Goal: Information Seeking & Learning: Check status

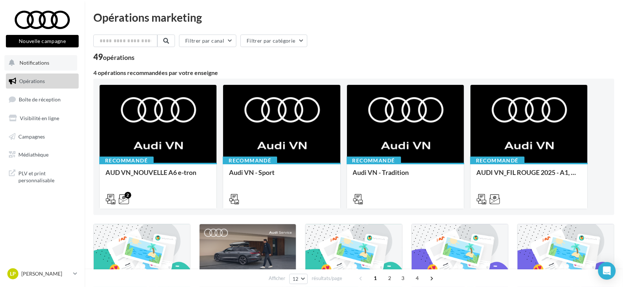
click at [34, 64] on span "Notifications" at bounding box center [34, 63] width 30 height 6
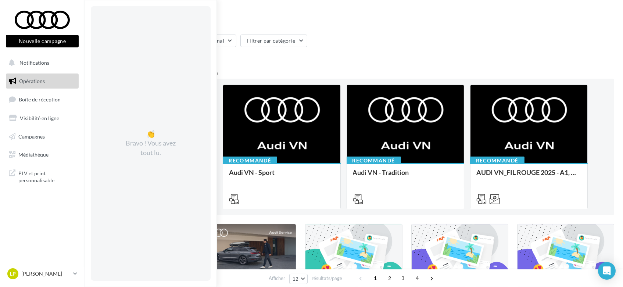
click at [30, 80] on span "Opérations" at bounding box center [32, 81] width 26 height 6
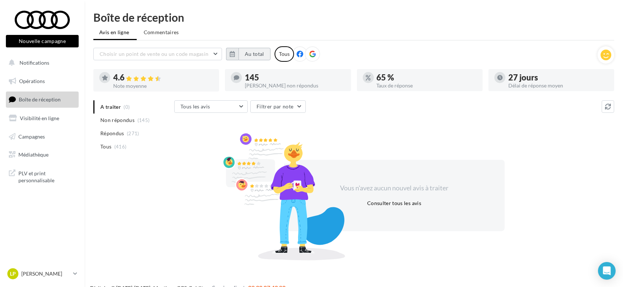
click at [245, 53] on button "Au total" at bounding box center [255, 54] width 32 height 13
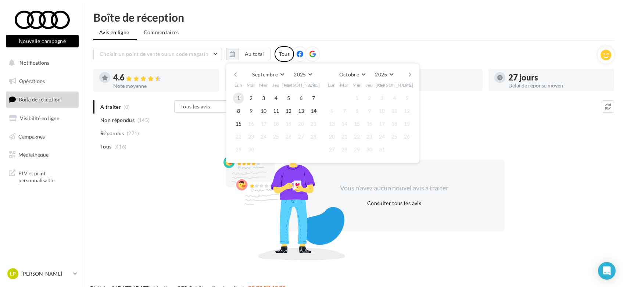
click at [237, 98] on button "1" at bounding box center [238, 98] width 11 height 11
click at [237, 125] on button "15" at bounding box center [238, 123] width 11 height 11
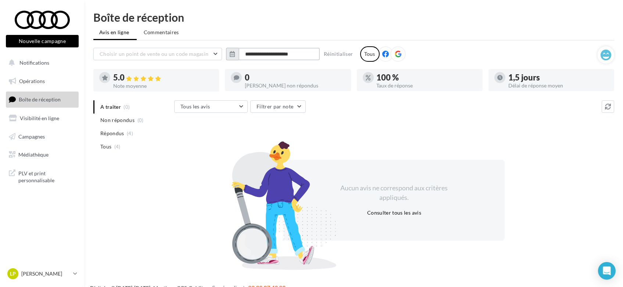
click at [248, 55] on input "**********" at bounding box center [279, 54] width 81 height 13
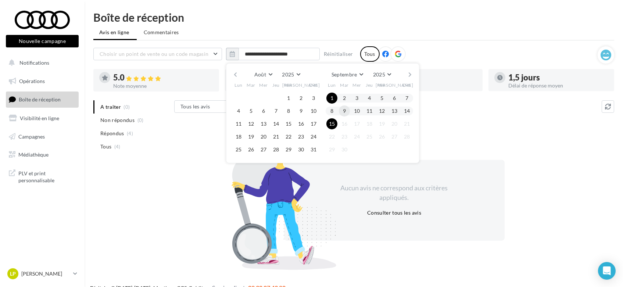
click at [344, 109] on button "9" at bounding box center [344, 111] width 11 height 11
click at [332, 122] on button "15" at bounding box center [332, 123] width 11 height 11
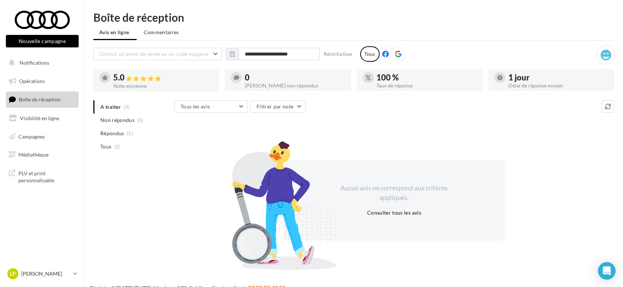
scroll to position [12, 0]
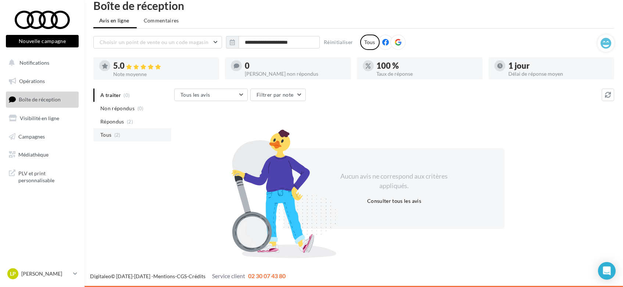
click at [113, 132] on li "Tous (2)" at bounding box center [132, 134] width 78 height 13
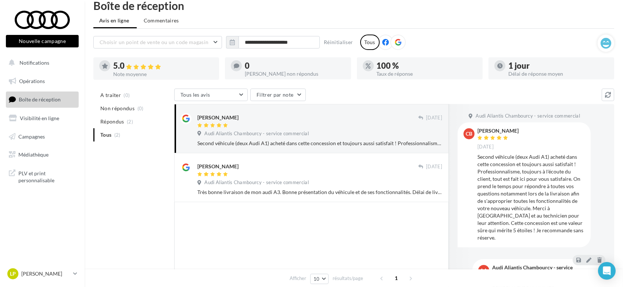
click at [229, 119] on div "Christophe Bernard" at bounding box center [217, 117] width 41 height 7
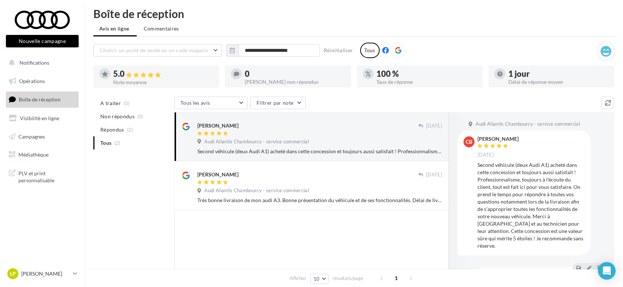
scroll to position [0, 0]
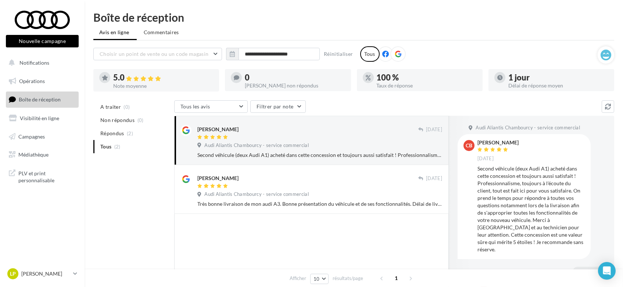
click at [200, 154] on div "Second véhicule (deux Audi A1) acheté dans cette concession et toujours aussi s…" at bounding box center [319, 154] width 245 height 7
click at [207, 155] on div "Second véhicule (deux Audi A1) acheté dans cette concession et toujours aussi s…" at bounding box center [319, 154] width 245 height 7
